Goal: Transaction & Acquisition: Book appointment/travel/reservation

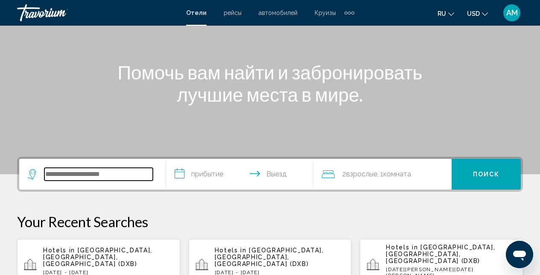
click at [121, 179] on input "Search widget" at bounding box center [98, 174] width 108 height 13
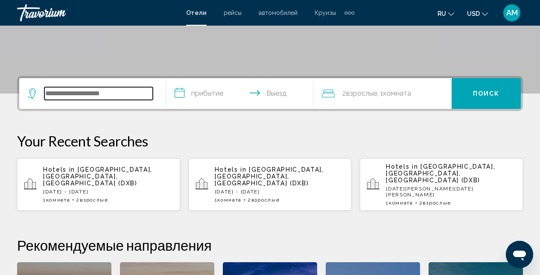
scroll to position [211, 0]
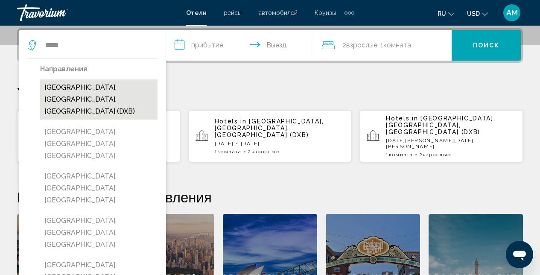
click at [74, 99] on button "[GEOGRAPHIC_DATA], [GEOGRAPHIC_DATA], [GEOGRAPHIC_DATA] (DXB)" at bounding box center [98, 99] width 117 height 40
type input "**********"
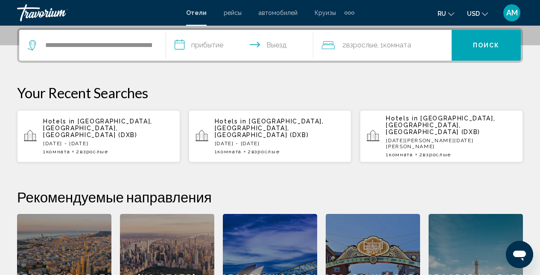
click at [246, 42] on input "**********" at bounding box center [241, 46] width 150 height 33
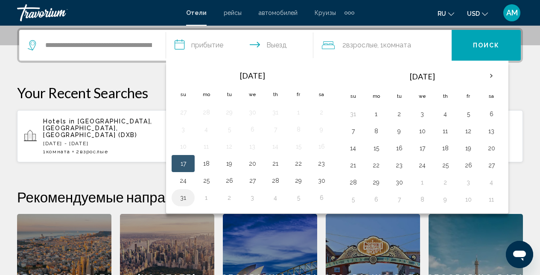
click at [184, 197] on button "31" at bounding box center [183, 198] width 14 height 12
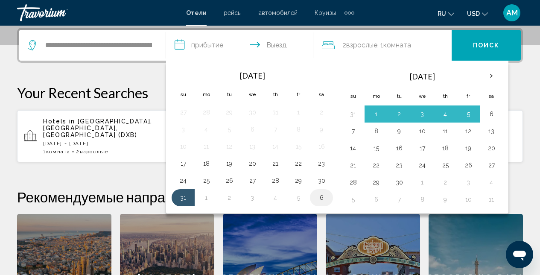
click at [322, 197] on button "6" at bounding box center [322, 198] width 14 height 12
type input "**********"
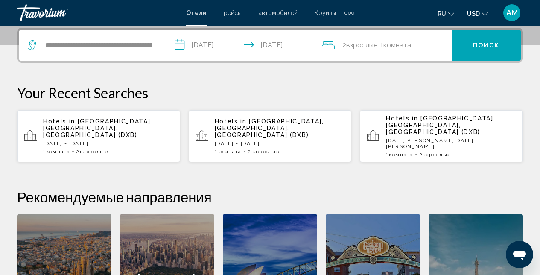
click at [485, 58] on button "Поиск" at bounding box center [486, 45] width 69 height 31
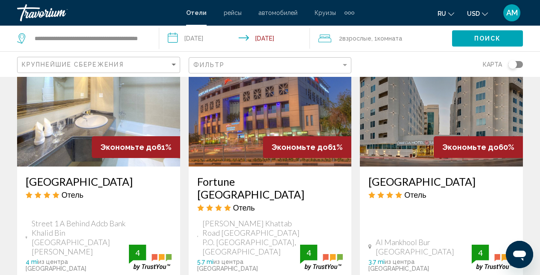
scroll to position [795, 0]
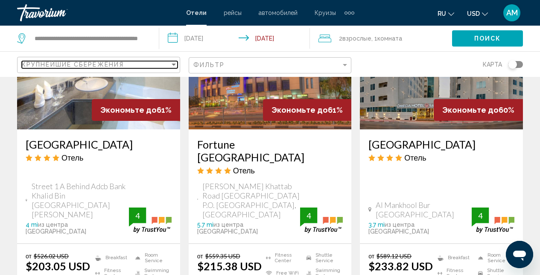
click at [174, 66] on div "Sort by" at bounding box center [174, 64] width 8 height 7
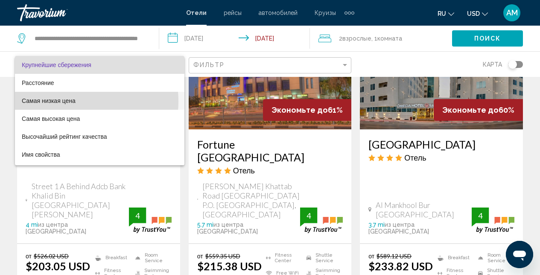
click at [73, 101] on span "Самая низкая цена" at bounding box center [100, 101] width 156 height 18
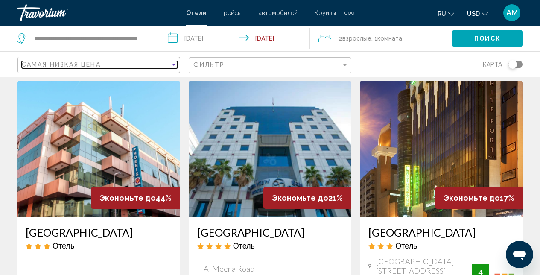
scroll to position [1067, 0]
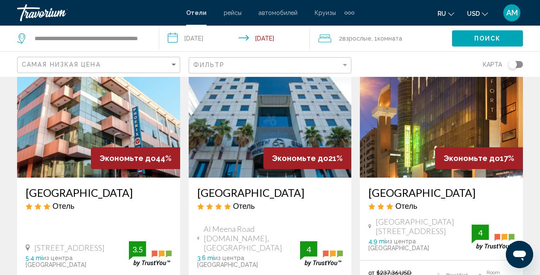
click at [242, 103] on img "Main content" at bounding box center [270, 109] width 163 height 137
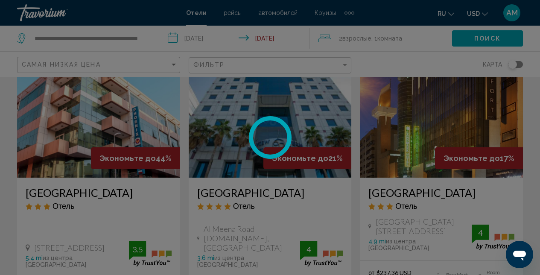
scroll to position [90, 0]
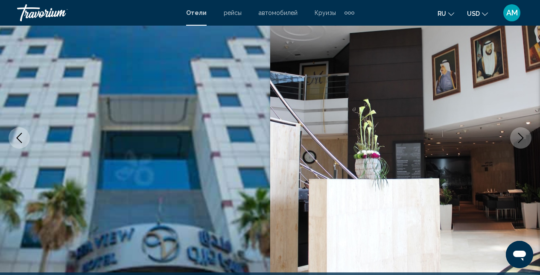
click at [524, 140] on icon "Next image" at bounding box center [521, 138] width 10 height 10
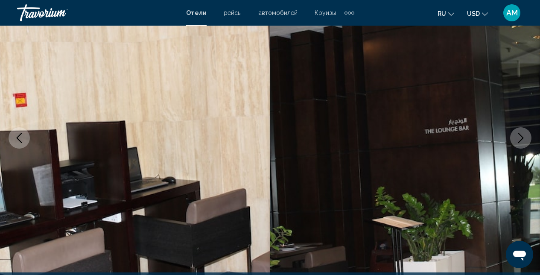
click at [524, 139] on icon "Next image" at bounding box center [521, 138] width 10 height 10
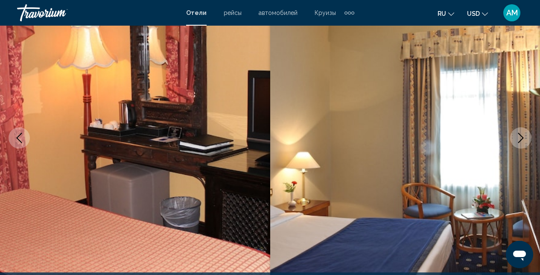
click at [524, 140] on icon "Next image" at bounding box center [521, 138] width 10 height 10
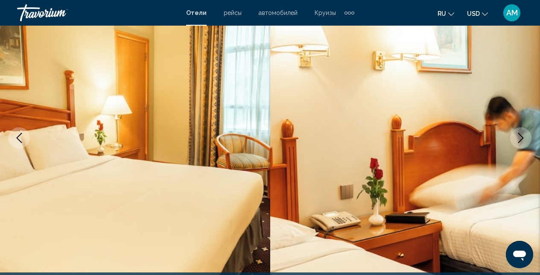
click at [524, 140] on icon "Next image" at bounding box center [521, 138] width 10 height 10
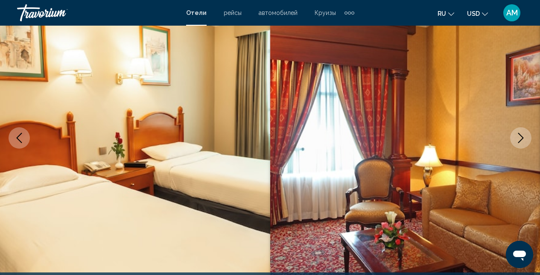
click at [524, 140] on icon "Next image" at bounding box center [521, 138] width 10 height 10
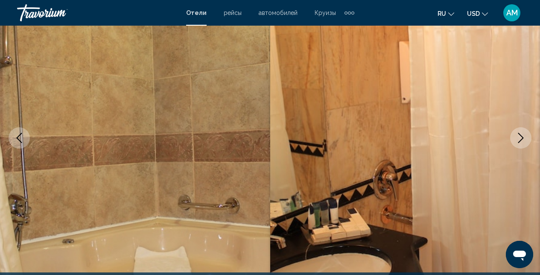
click at [524, 140] on icon "Next image" at bounding box center [521, 138] width 10 height 10
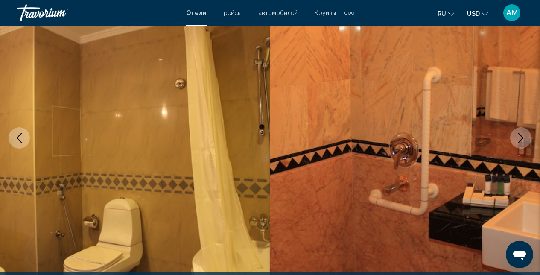
click at [524, 140] on icon "Next image" at bounding box center [521, 138] width 10 height 10
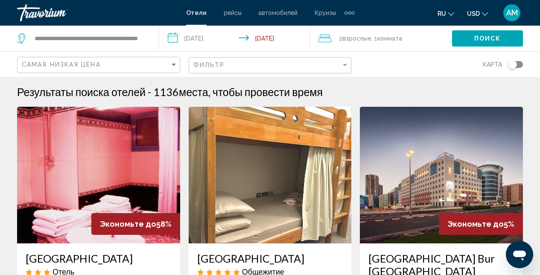
click at [351, 66] on div "Самая низкая цена Фильтр карта" at bounding box center [270, 64] width 506 height 25
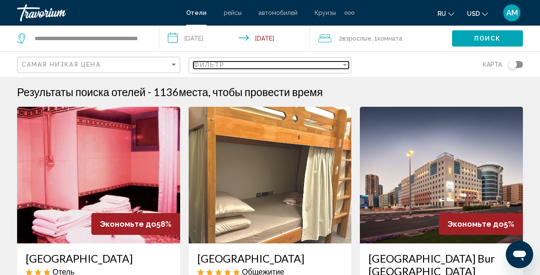
click at [347, 67] on div "Filter" at bounding box center [345, 64] width 8 height 7
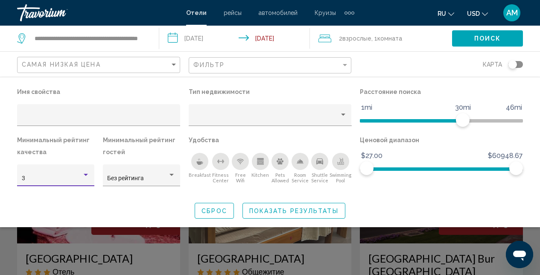
click at [84, 175] on div "Hotel Filters" at bounding box center [86, 175] width 4 height 2
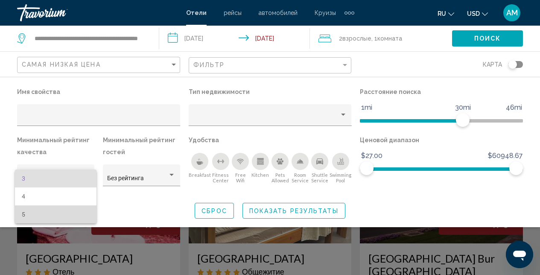
click at [66, 213] on span "5" at bounding box center [56, 214] width 68 height 18
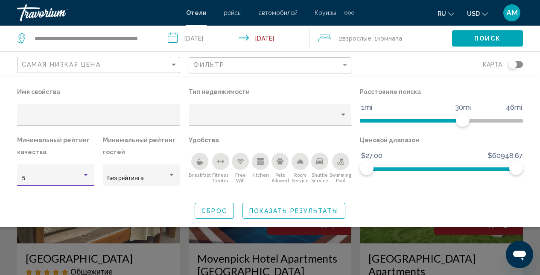
click at [267, 213] on span "Показать результаты" at bounding box center [293, 210] width 89 height 7
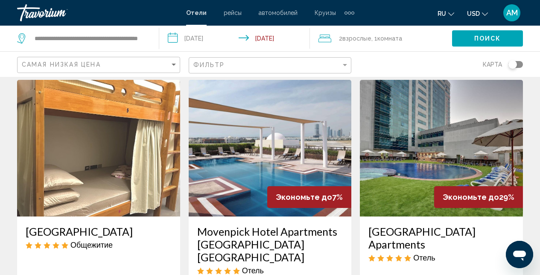
scroll to position [25, 0]
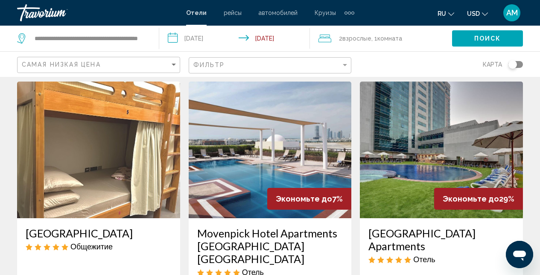
click at [447, 152] on img "Main content" at bounding box center [441, 150] width 163 height 137
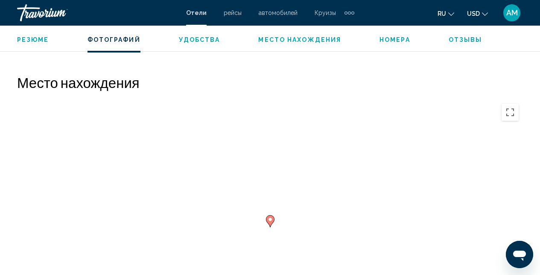
scroll to position [1058, 0]
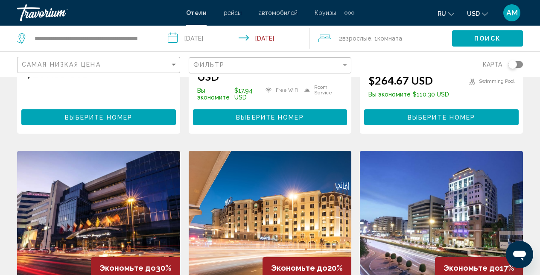
scroll to position [275, 0]
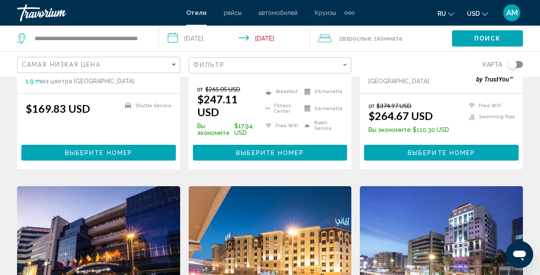
click at [91, 186] on img "Main content" at bounding box center [98, 254] width 163 height 137
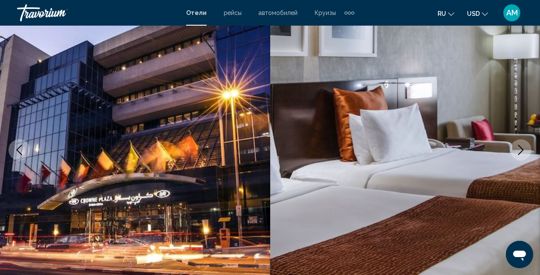
scroll to position [66, 0]
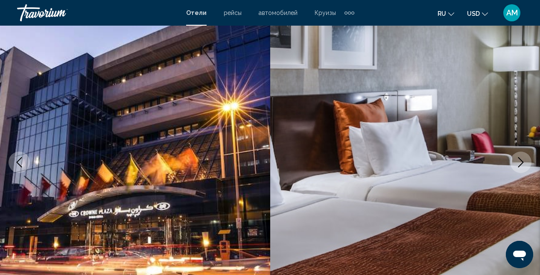
click at [522, 158] on icon "Next image" at bounding box center [521, 162] width 10 height 10
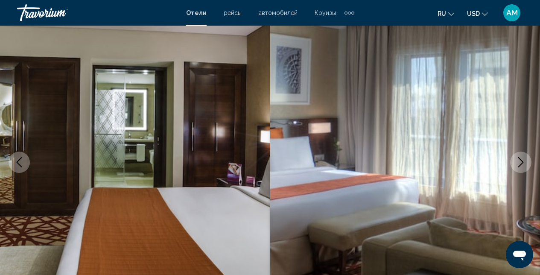
click at [522, 158] on icon "Next image" at bounding box center [521, 162] width 10 height 10
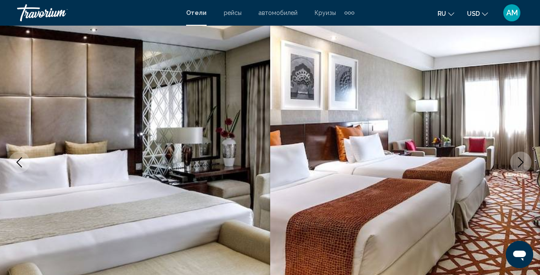
click at [522, 158] on icon "Next image" at bounding box center [521, 162] width 10 height 10
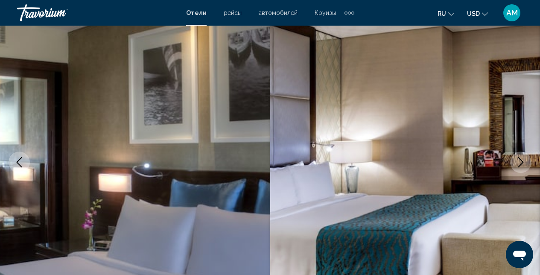
click at [522, 157] on icon "Next image" at bounding box center [521, 162] width 10 height 10
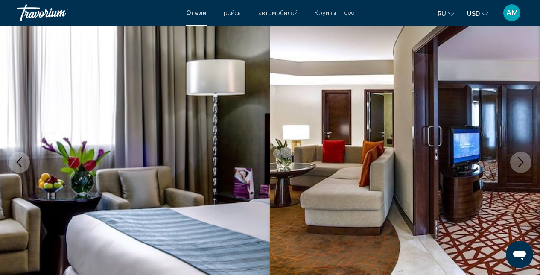
click at [522, 158] on icon "Next image" at bounding box center [521, 162] width 10 height 10
